Goal: Check status: Check status

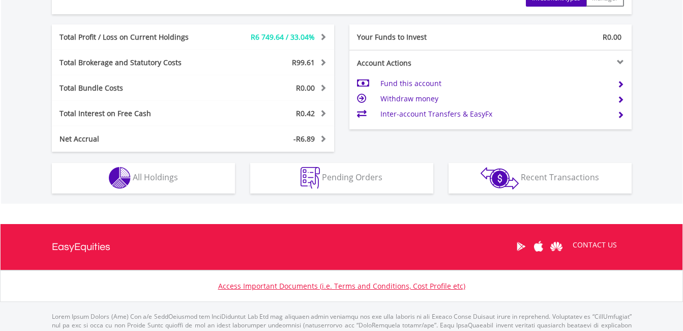
scroll to position [571, 0]
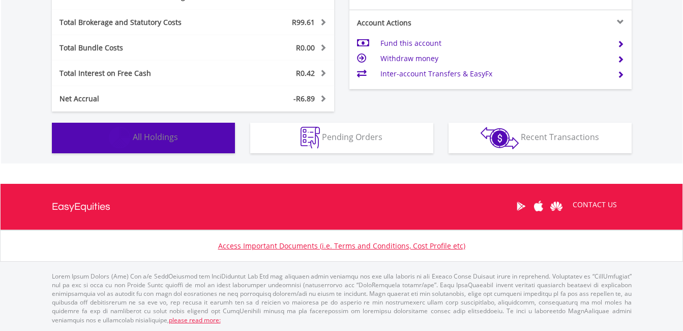
click at [185, 141] on button "Holdings All Holdings" at bounding box center [143, 138] width 183 height 31
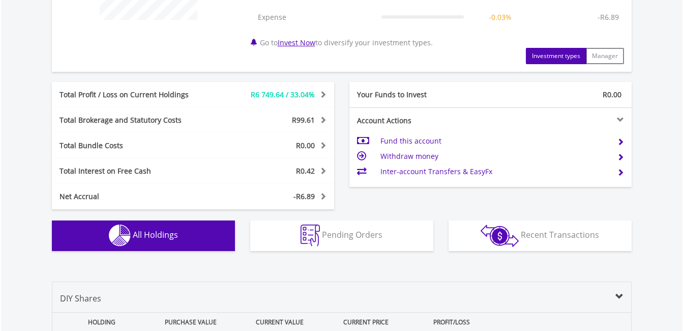
scroll to position [494, 0]
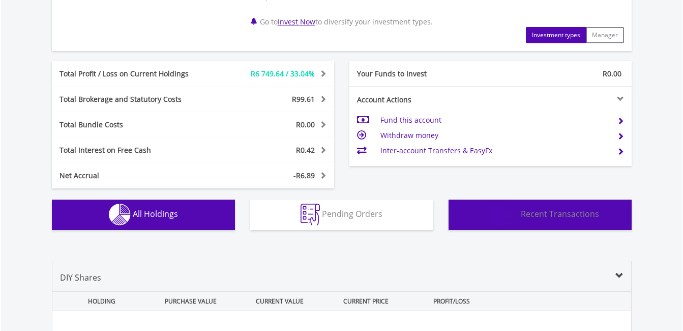
click at [574, 214] on span "Recent Transactions" at bounding box center [560, 213] width 78 height 11
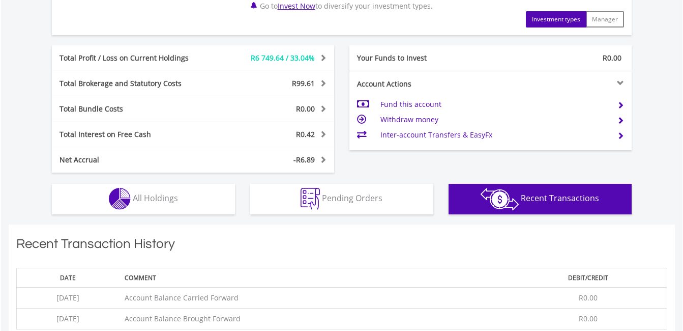
scroll to position [491, 0]
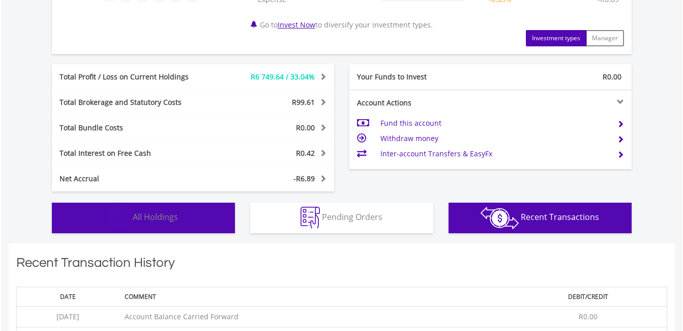
click at [145, 212] on span "All Holdings" at bounding box center [155, 216] width 45 height 11
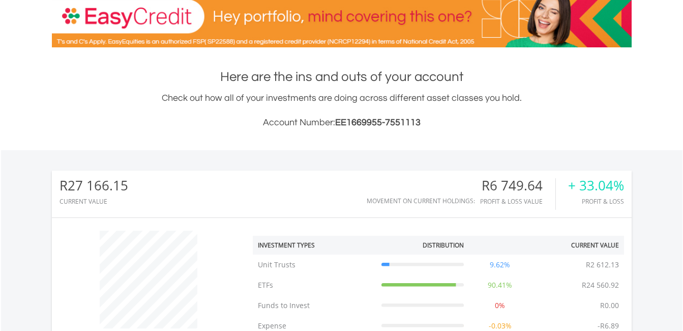
scroll to position [0, 0]
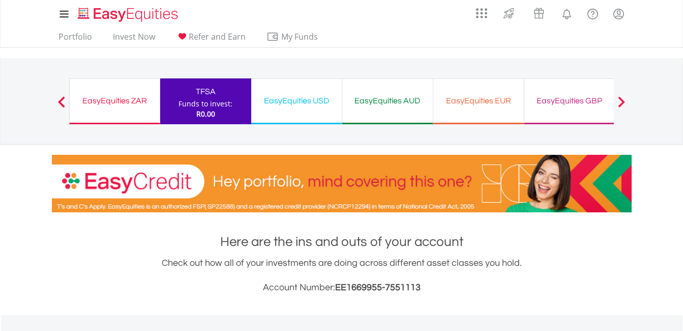
click at [290, 107] on div "EasyEquities USD" at bounding box center [296, 101] width 78 height 14
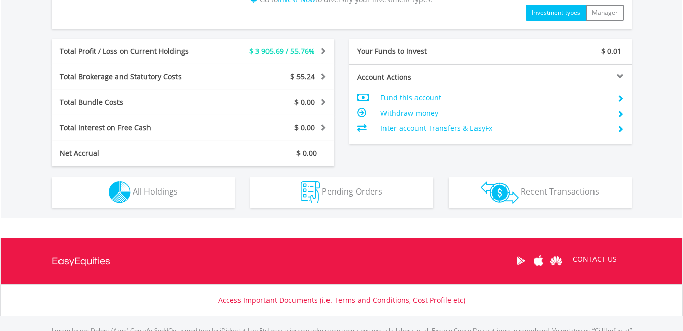
scroll to position [528, 0]
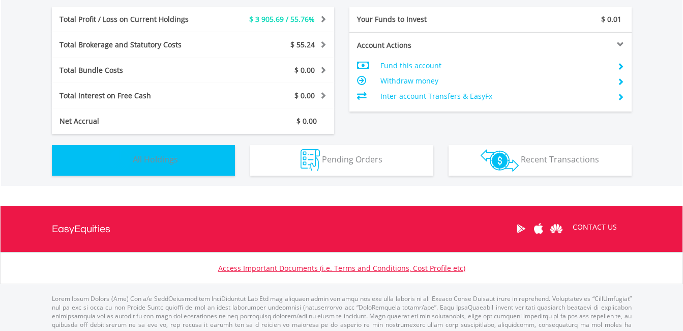
click at [161, 165] on span "All Holdings" at bounding box center [155, 159] width 45 height 11
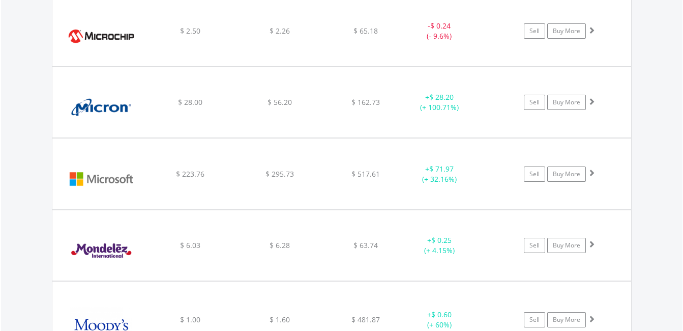
scroll to position [7114, 0]
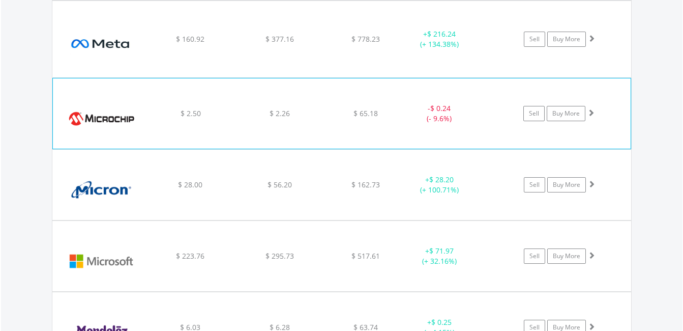
click at [487, 137] on div "﻿ Microchip Technology Inc $ 2.50 $ 2.26 $ 65.18 - $ 0.24 (- 9.6%) Sell Buy More" at bounding box center [342, 113] width 578 height 70
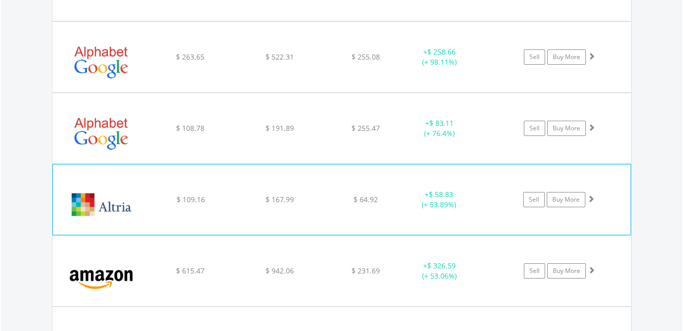
scroll to position [0, 0]
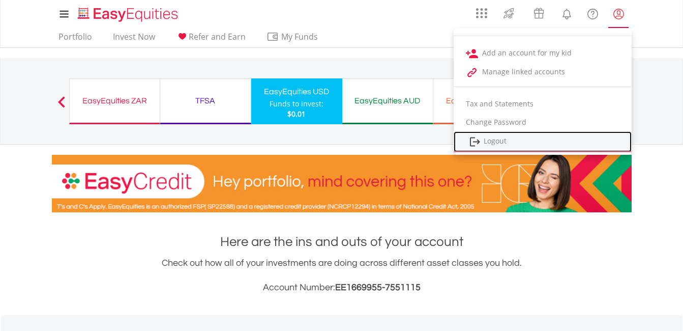
click at [484, 142] on link "Logout" at bounding box center [543, 141] width 178 height 21
